Goal: Find specific page/section: Find specific page/section

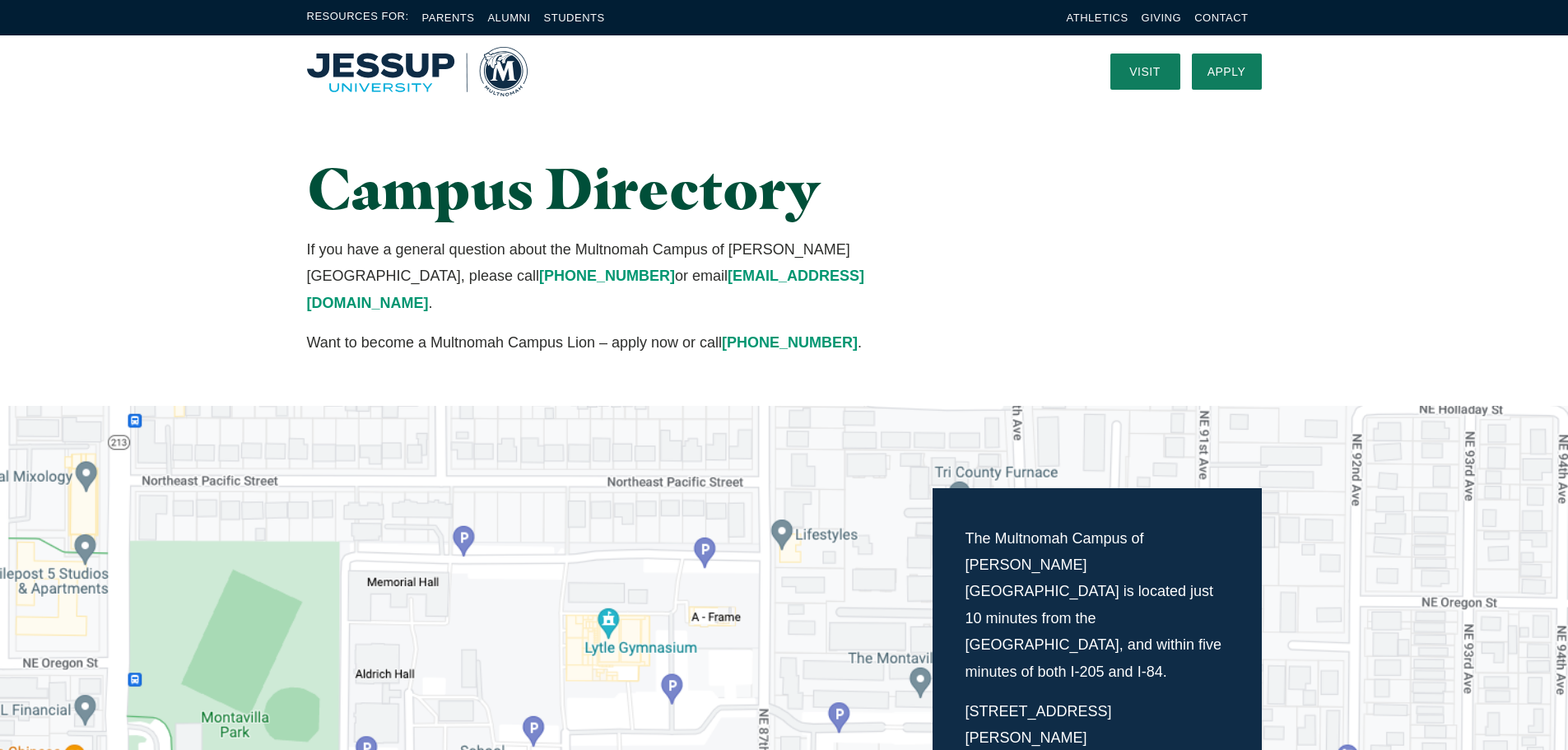
click at [426, 89] on img "Home" at bounding box center [417, 72] width 221 height 49
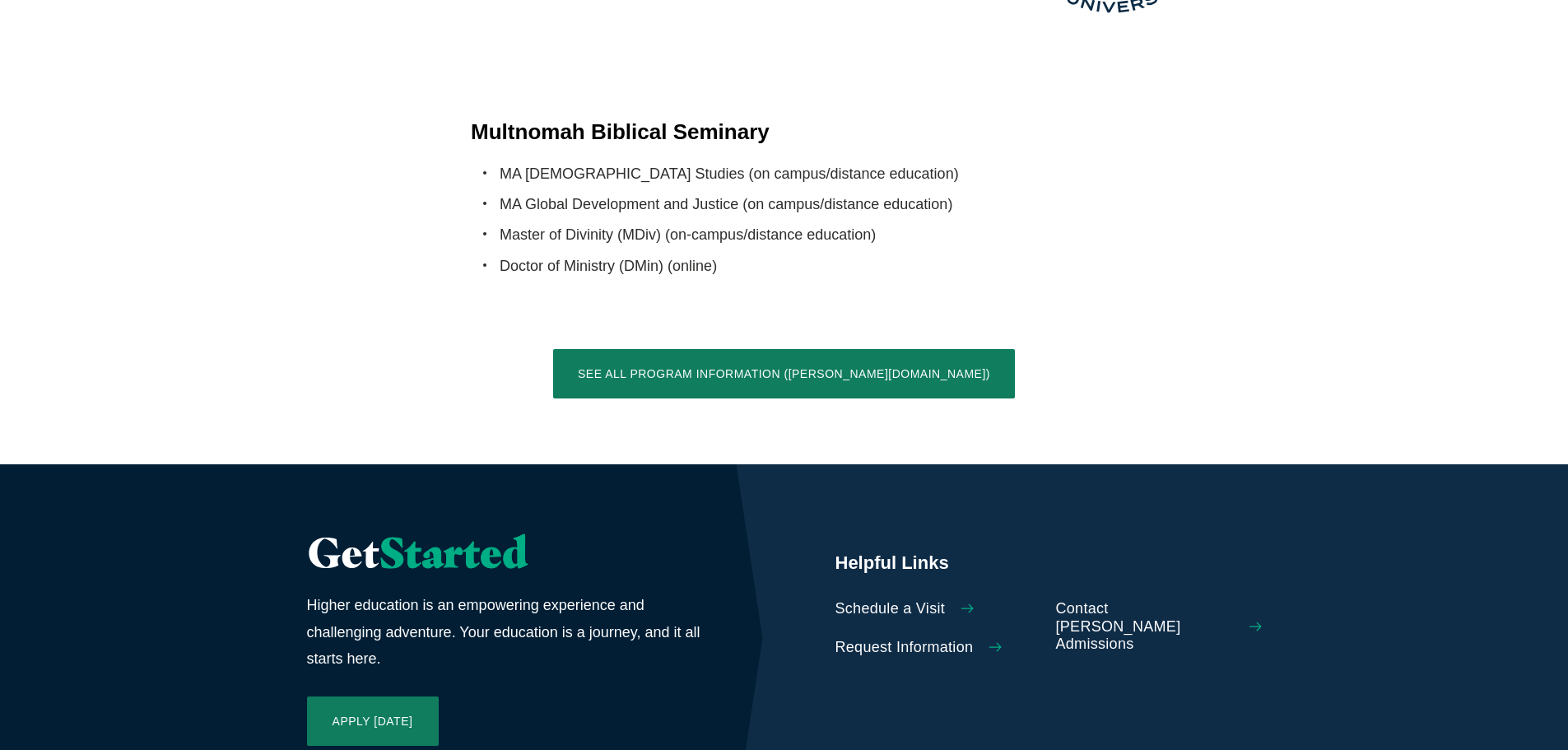
scroll to position [3912, 0]
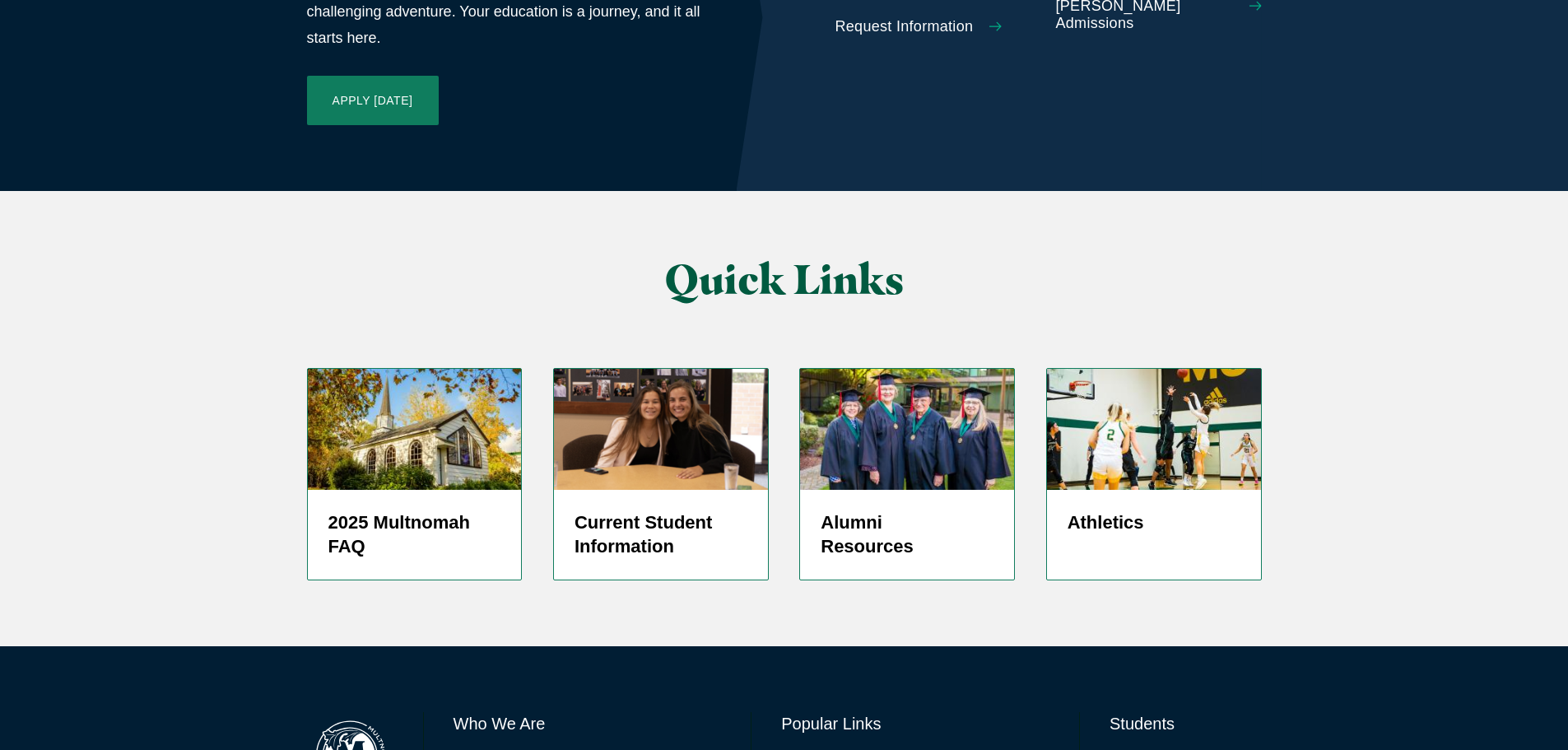
click at [806, 749] on link "Directory" at bounding box center [808, 762] width 53 height 24
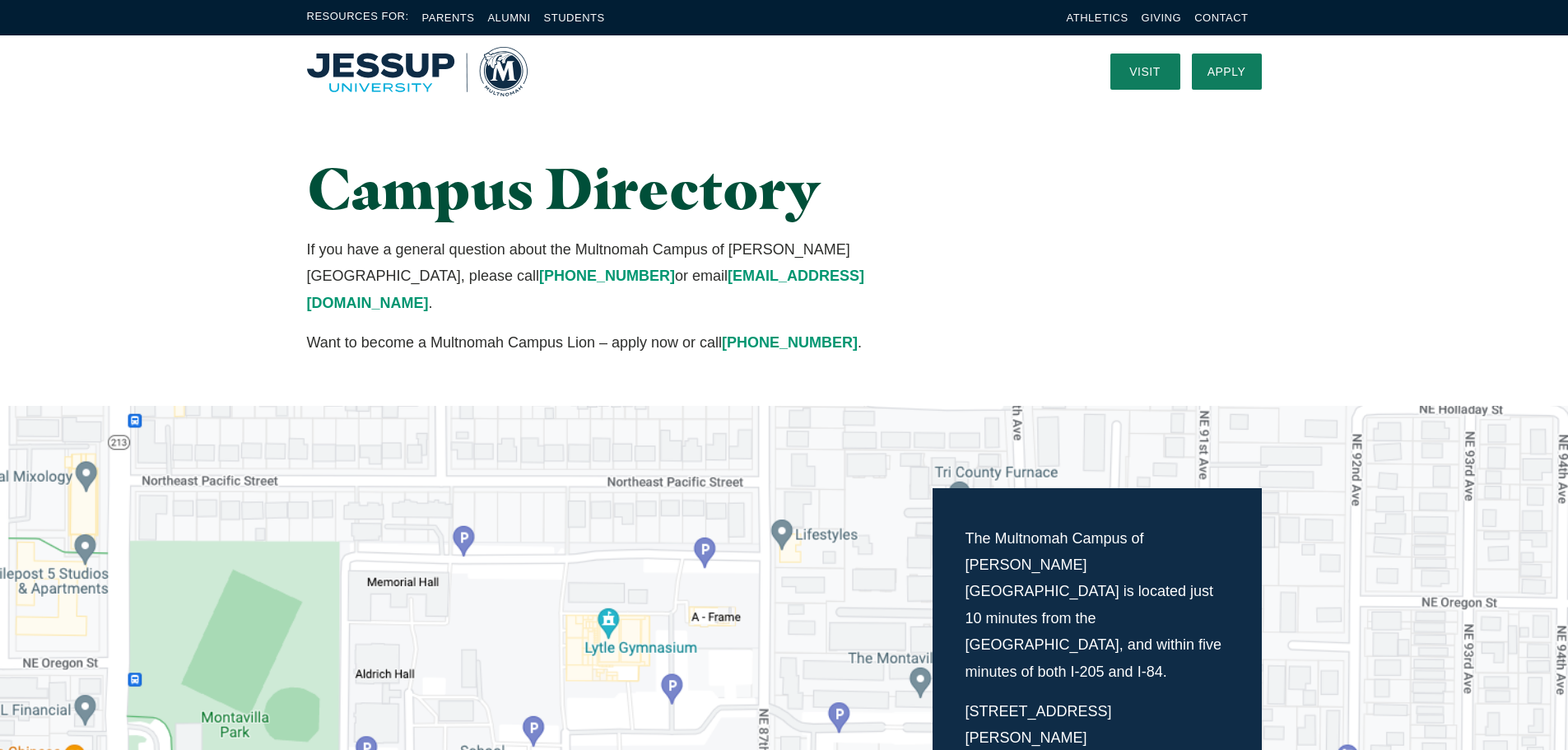
click at [387, 36] on div at bounding box center [417, 71] width 221 height 72
click at [426, 77] on img "Home" at bounding box center [417, 72] width 221 height 49
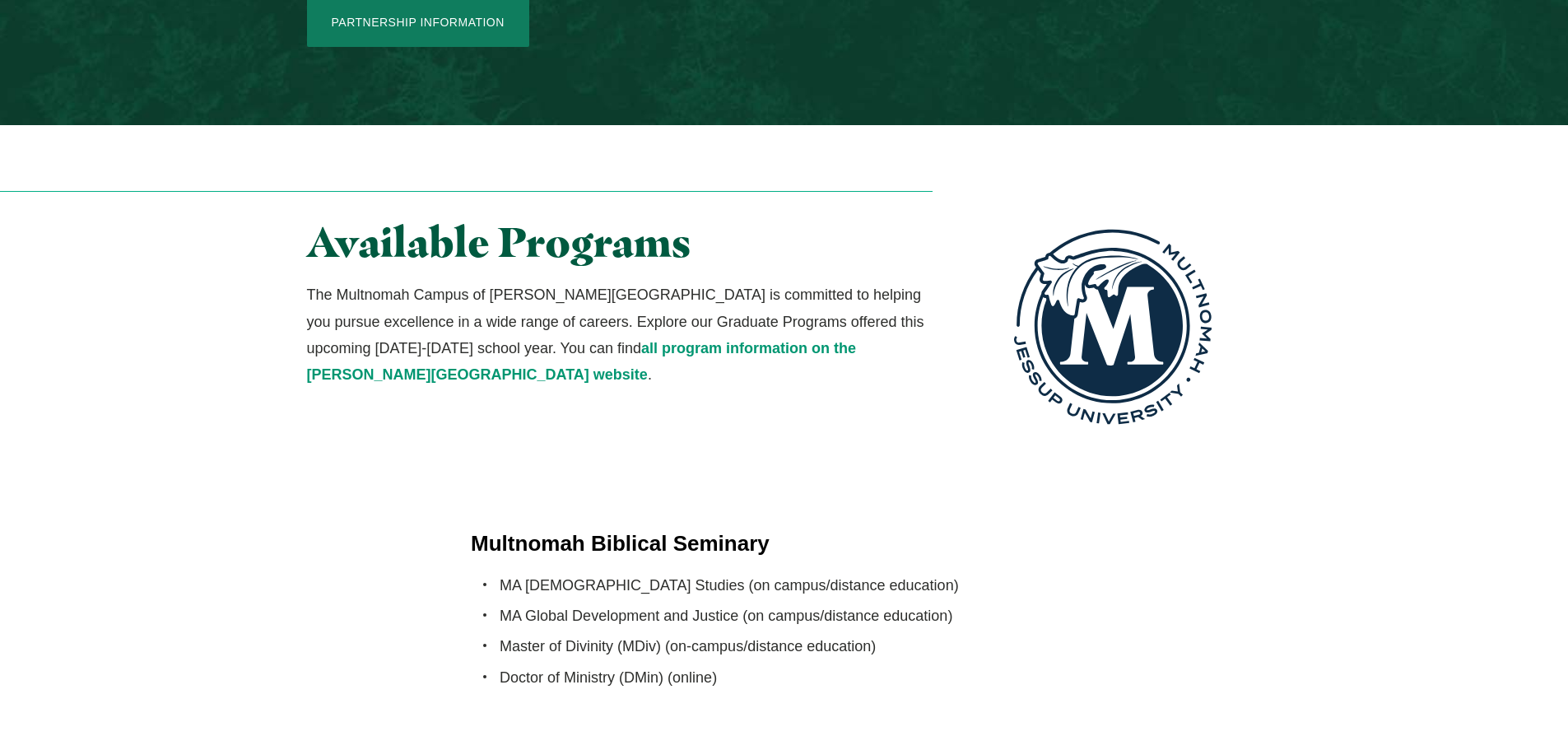
scroll to position [2962, 0]
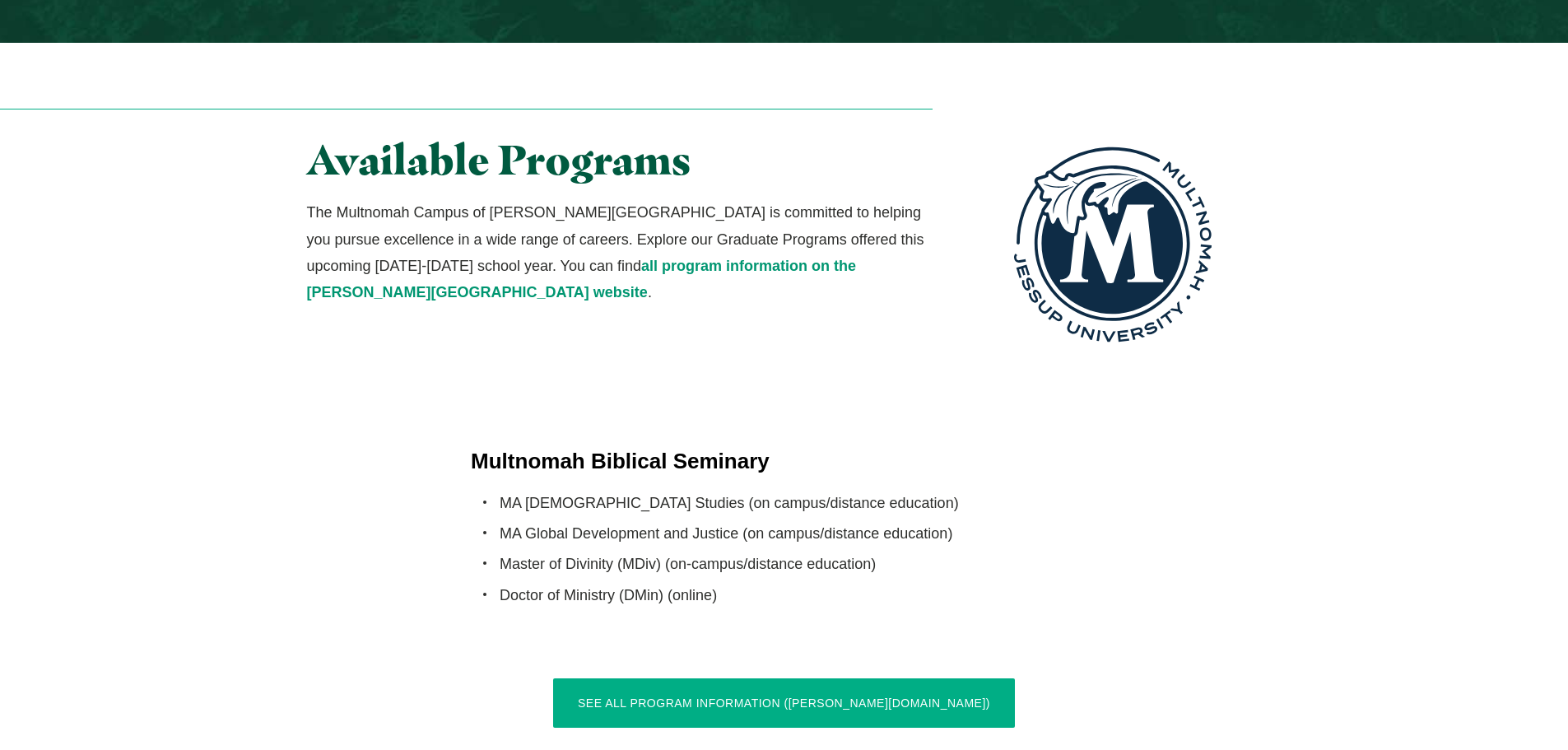
click at [919, 678] on link "See All Program Information ([PERSON_NAME][DOMAIN_NAME])" at bounding box center [784, 703] width 462 height 49
